Goal: Check status

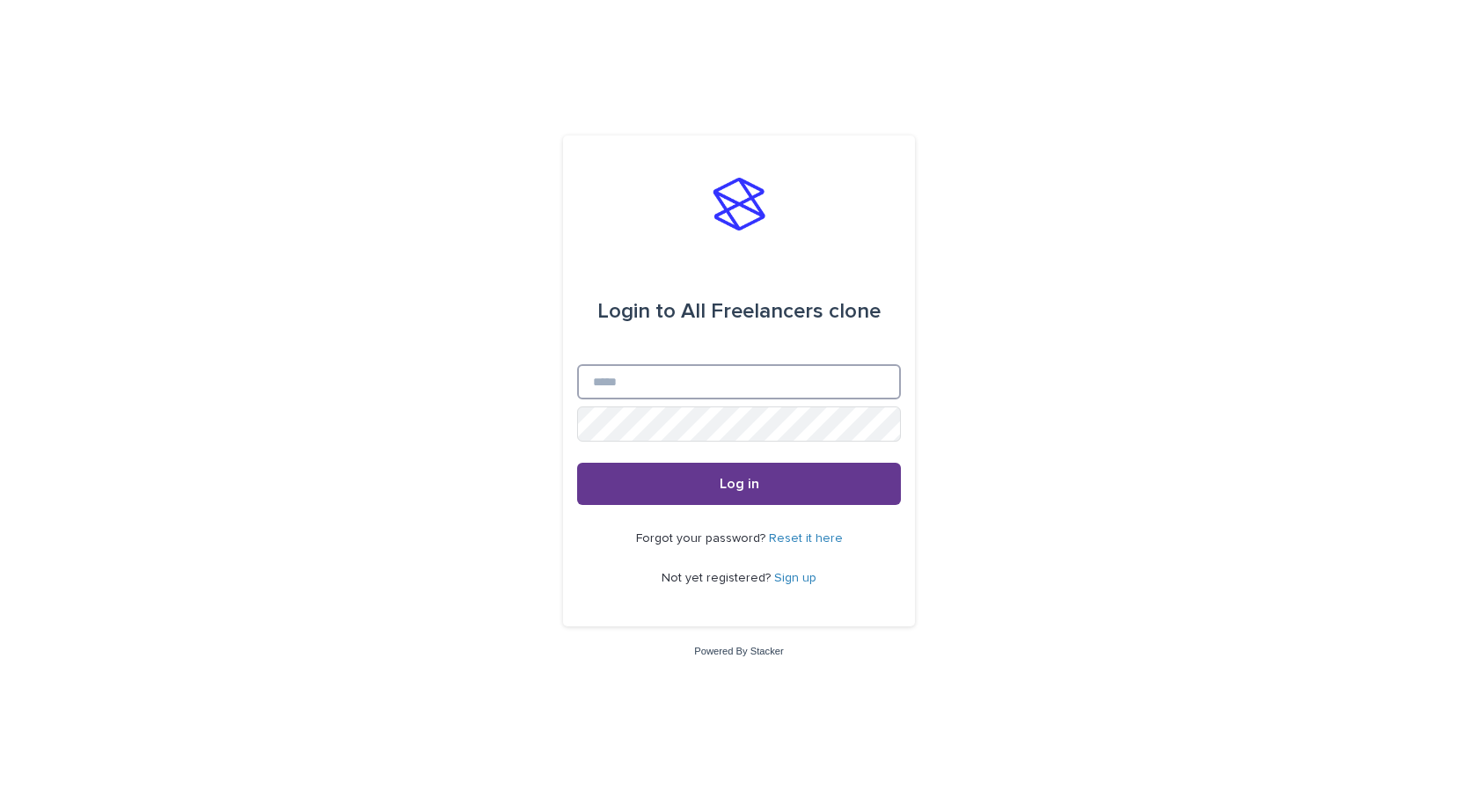
type input "**********"
click at [727, 489] on span "Log in" at bounding box center [739, 484] width 40 height 14
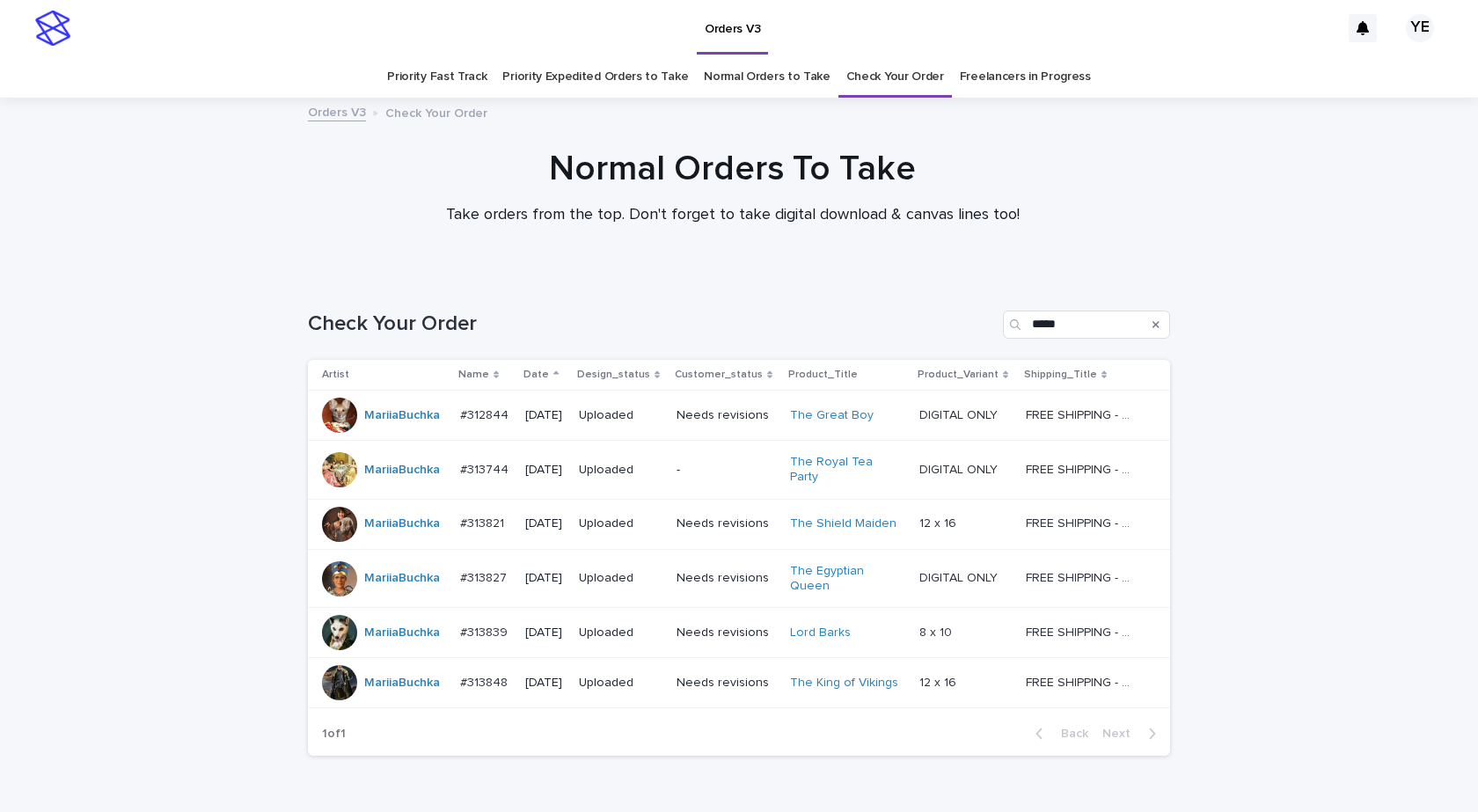
click at [106, 517] on div "Loading... Saving… Loading... Saving… Check Your Order ***** Artist Name Date D…" at bounding box center [739, 566] width 1478 height 583
